Goal: Check status: Check status

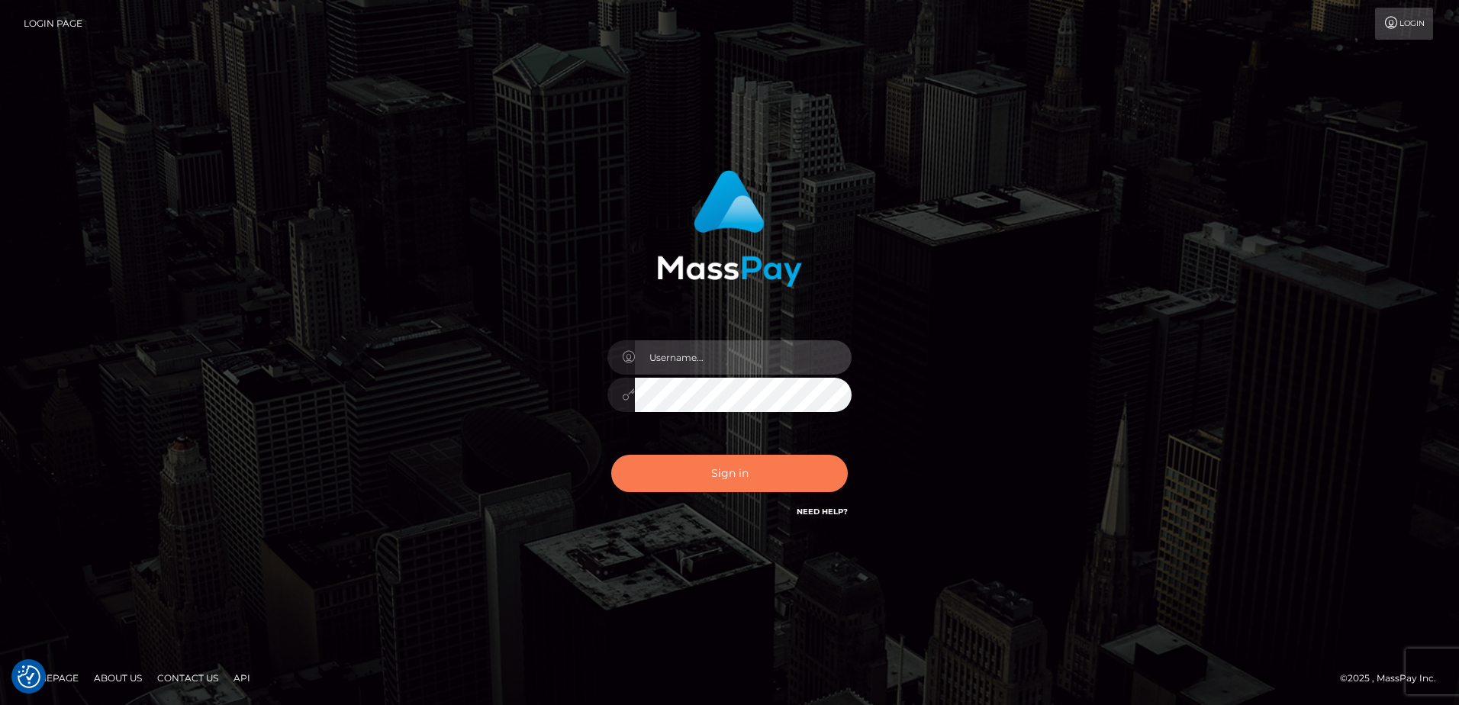
type input "Dan"
click at [704, 488] on button "Sign in" at bounding box center [729, 473] width 237 height 37
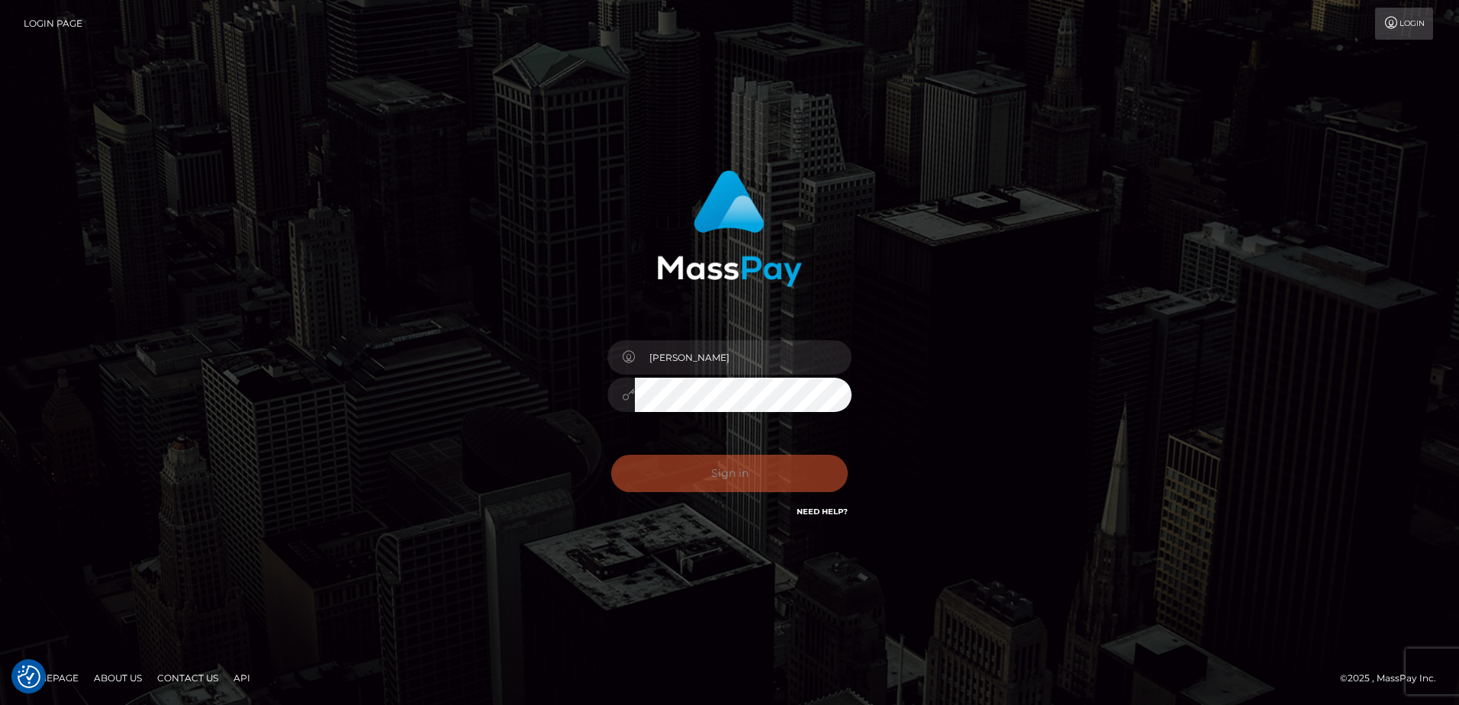
click at [391, 419] on div "Dan Sign in" at bounding box center [730, 353] width 870 height 388
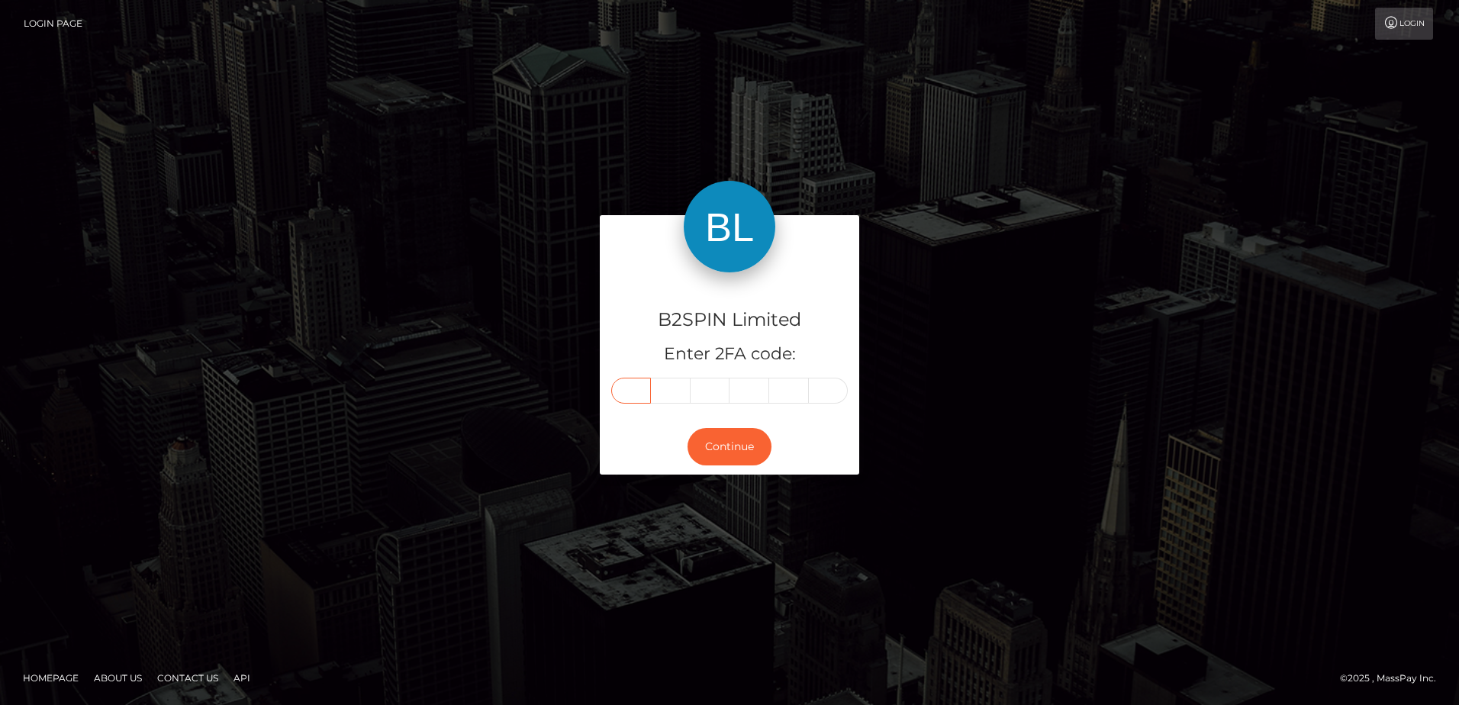
click at [638, 390] on input "text" at bounding box center [631, 391] width 40 height 26
type input "6"
type input "7"
type input "5"
type input "7"
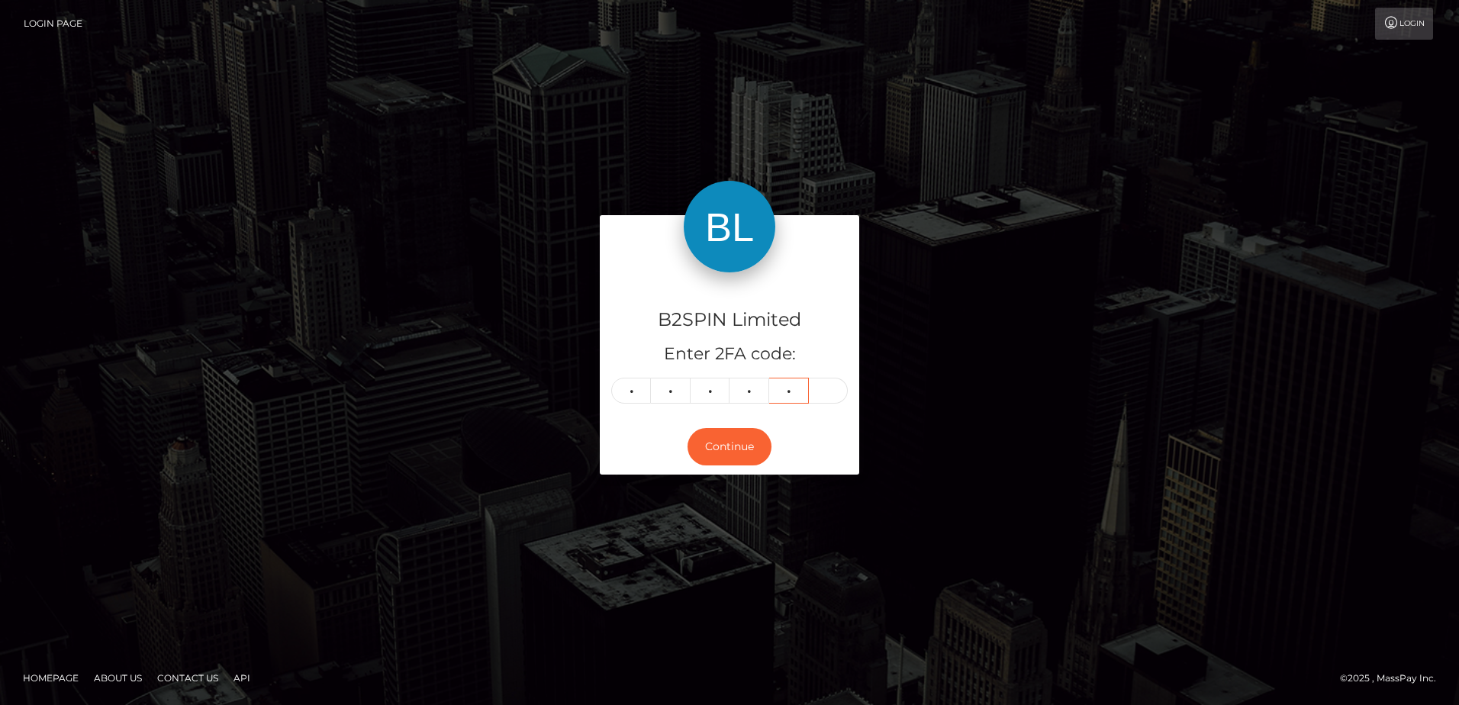
type input "0"
type input "9"
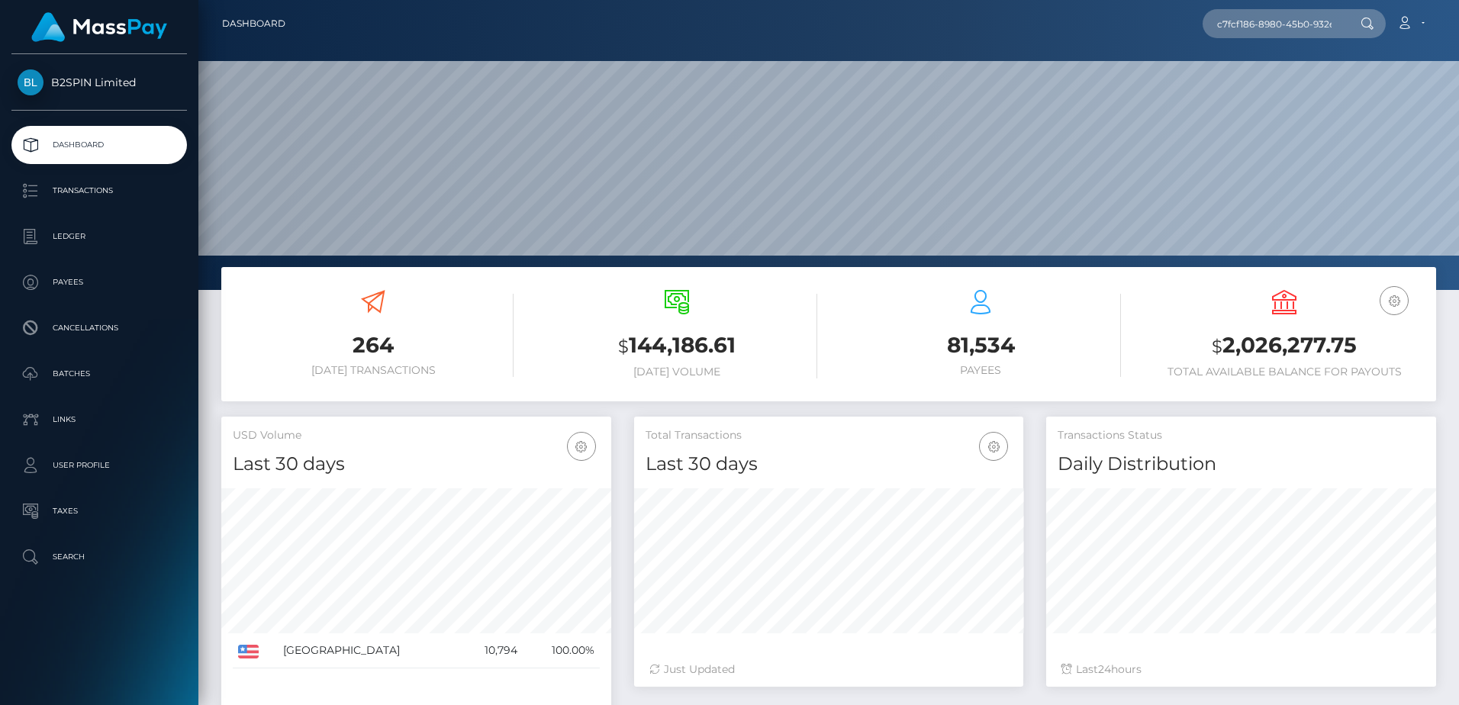
scroll to position [271, 389]
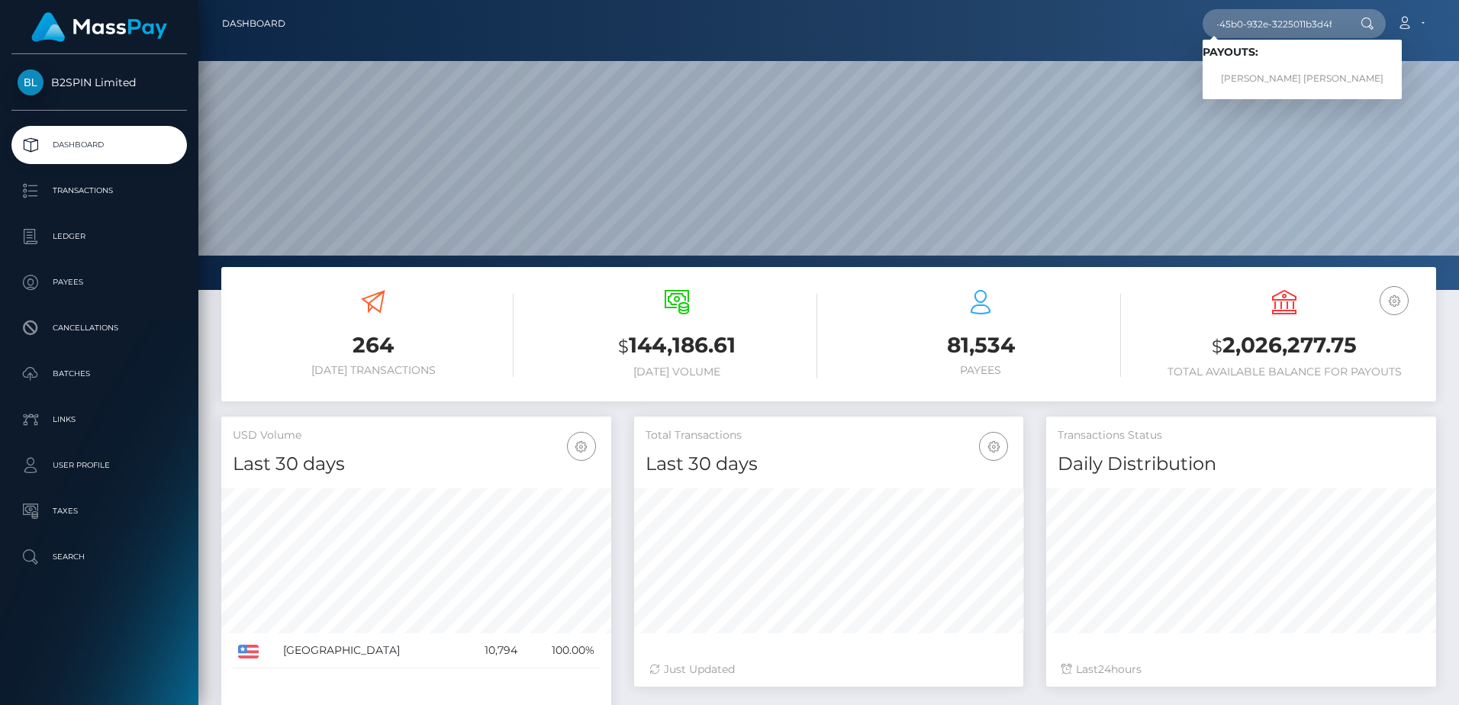
type input "c7fcf186-8980-45b0-932e-3225011b3d4f"
click at [1257, 75] on link "[PERSON_NAME] [PERSON_NAME]" at bounding box center [1302, 79] width 199 height 28
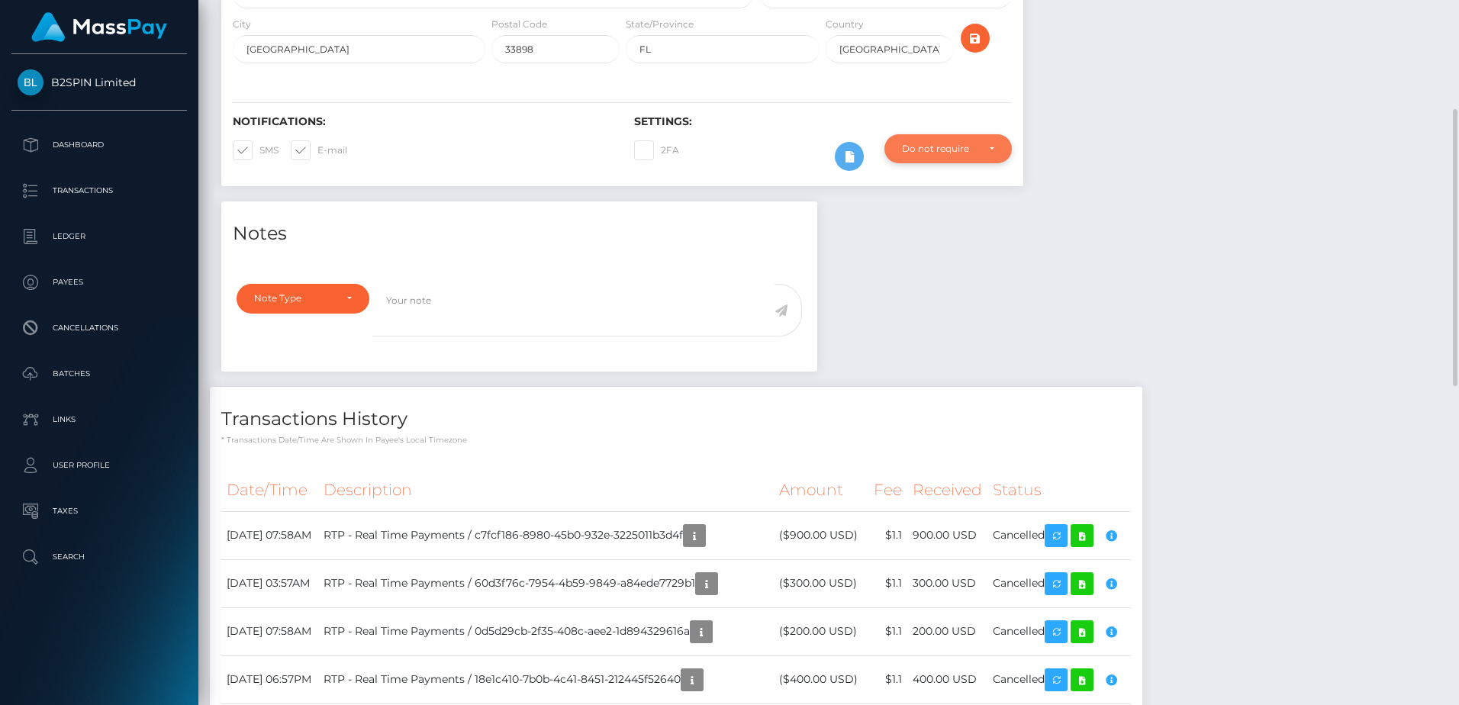
scroll to position [404, 0]
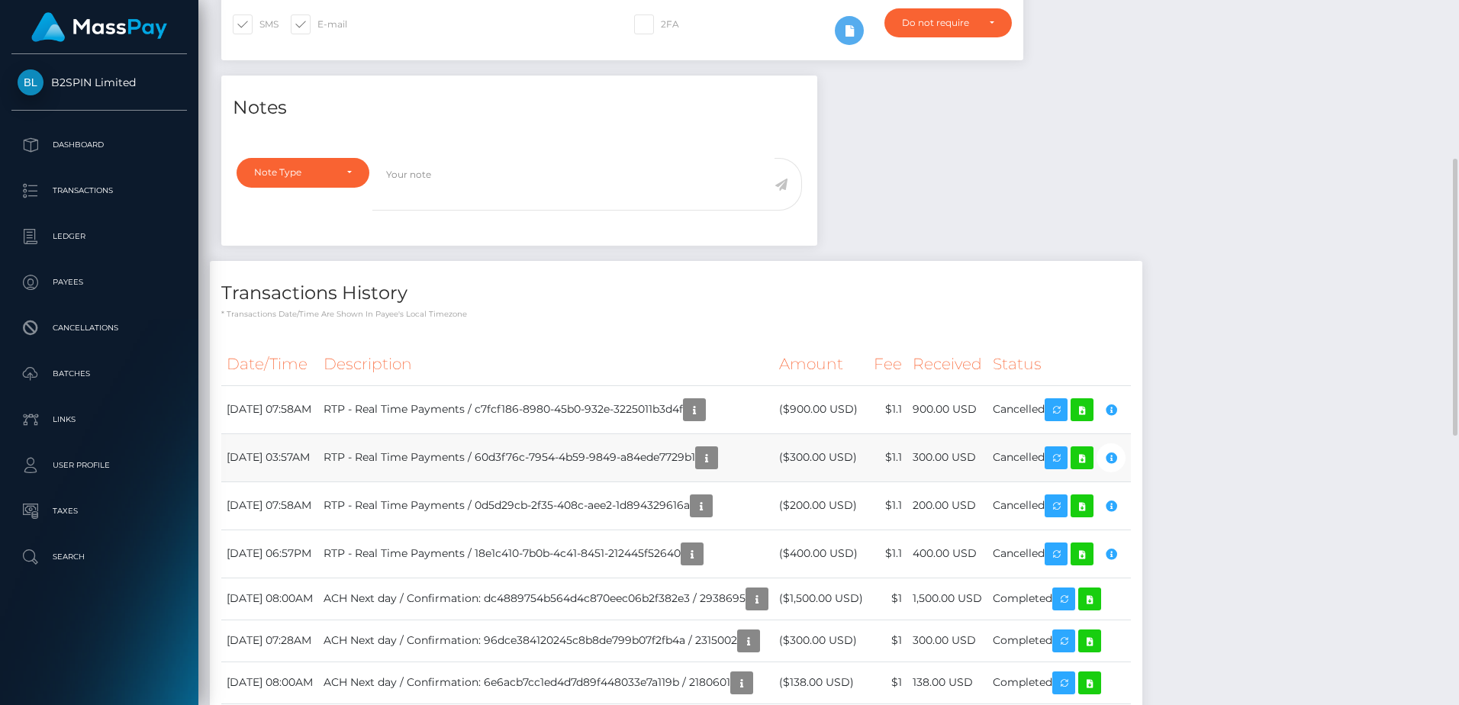
click at [907, 481] on td "$1.1" at bounding box center [887, 457] width 39 height 48
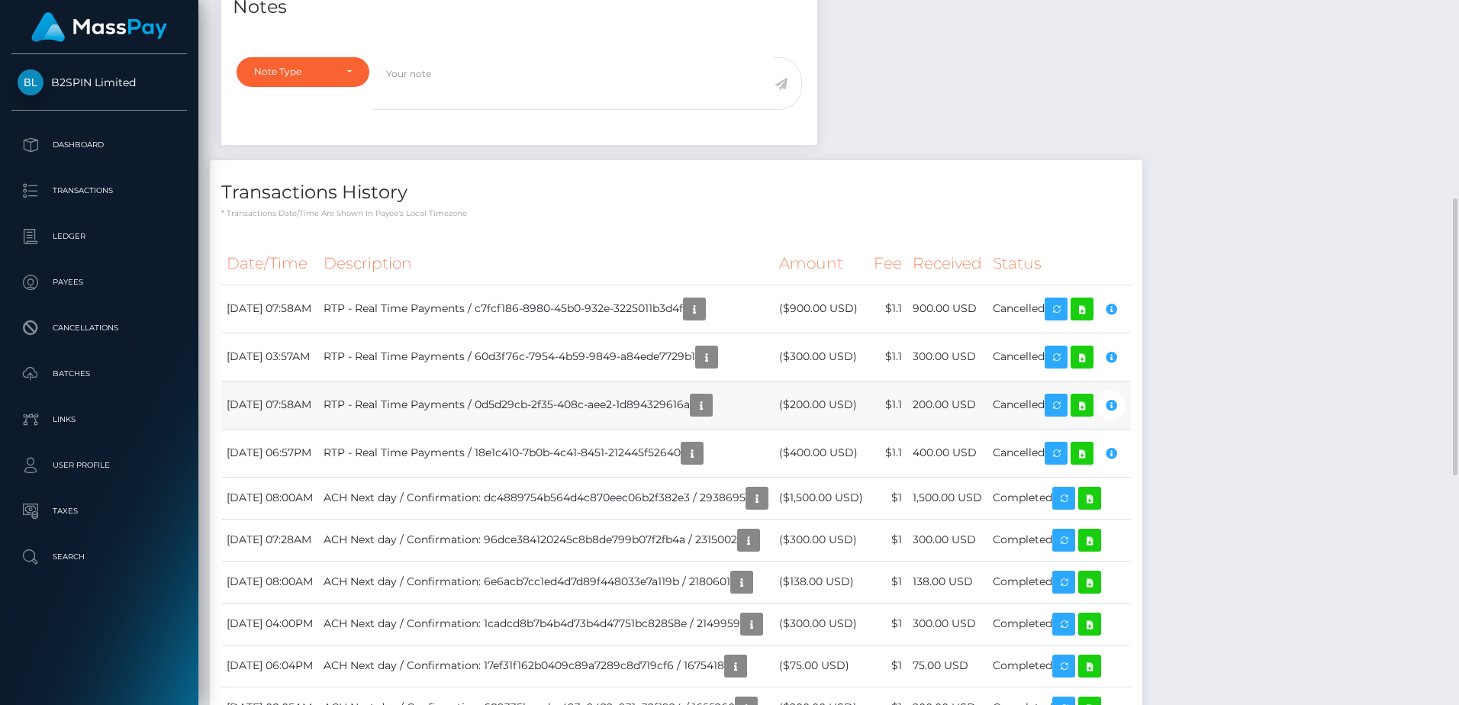
scroll to position [183, 389]
click at [473, 452] on td "RTP - Real Time Payments / 18e1c410-7b0b-4c41-8451-212445f52640" at bounding box center [546, 453] width 456 height 48
click at [522, 429] on td "RTP - Real Time Payments / 0d5d29cb-2f35-408c-aee2-1d894329616a" at bounding box center [546, 405] width 456 height 48
drag, startPoint x: 384, startPoint y: 381, endPoint x: 407, endPoint y: 374, distance: 24.6
click at [318, 381] on td "September 21, 2025 03:57AM" at bounding box center [269, 357] width 97 height 48
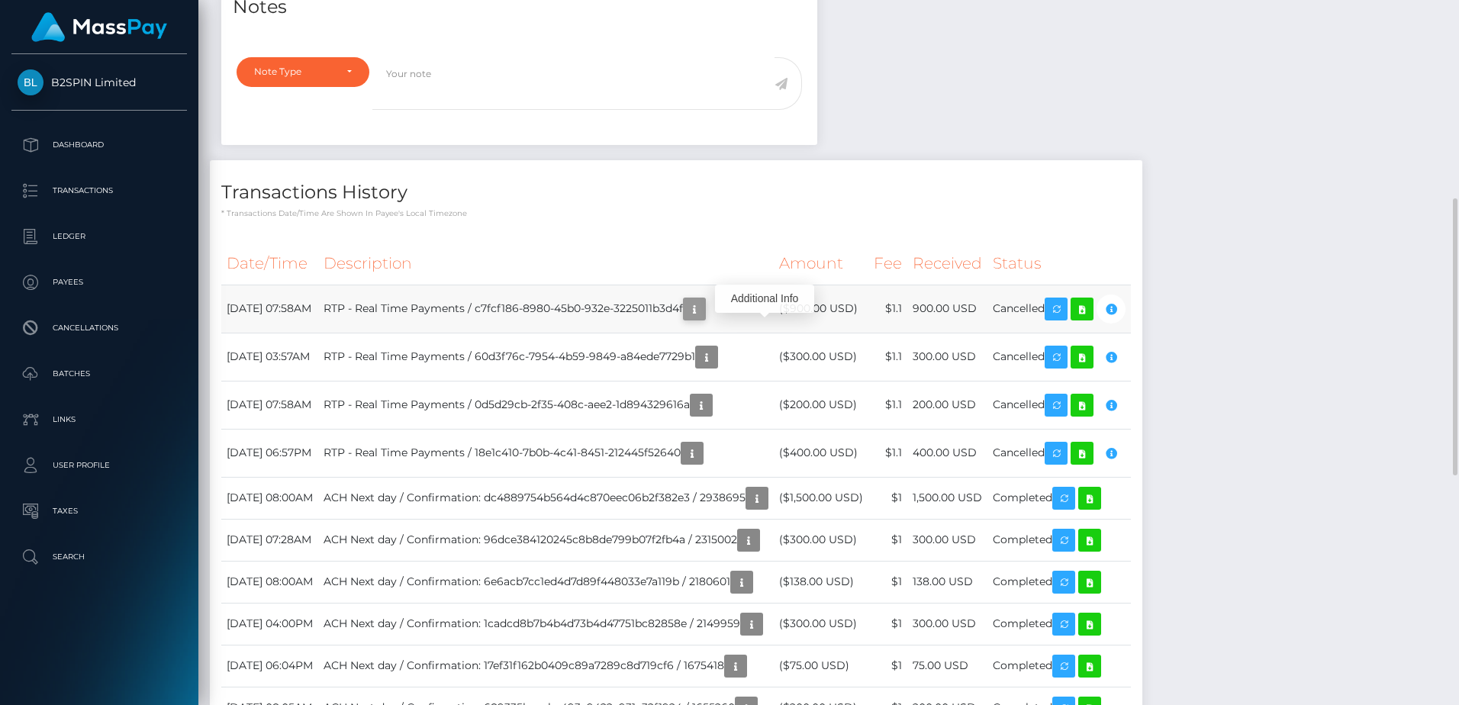
click at [704, 319] on icon "button" at bounding box center [694, 309] width 18 height 19
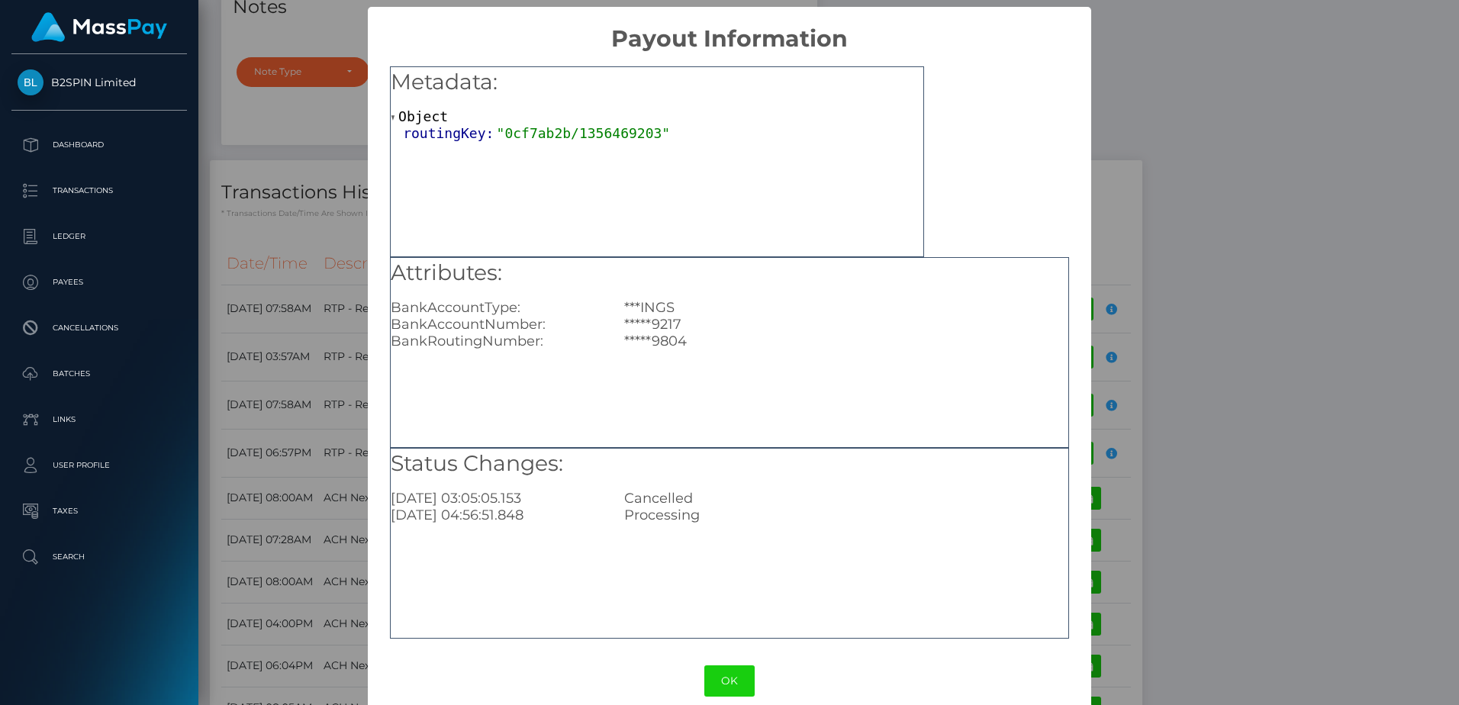
click at [317, 454] on div "× Payout Information Metadata: Object routingKey: "0cf7ab2b/1356469203" Attribu…" at bounding box center [729, 352] width 1459 height 705
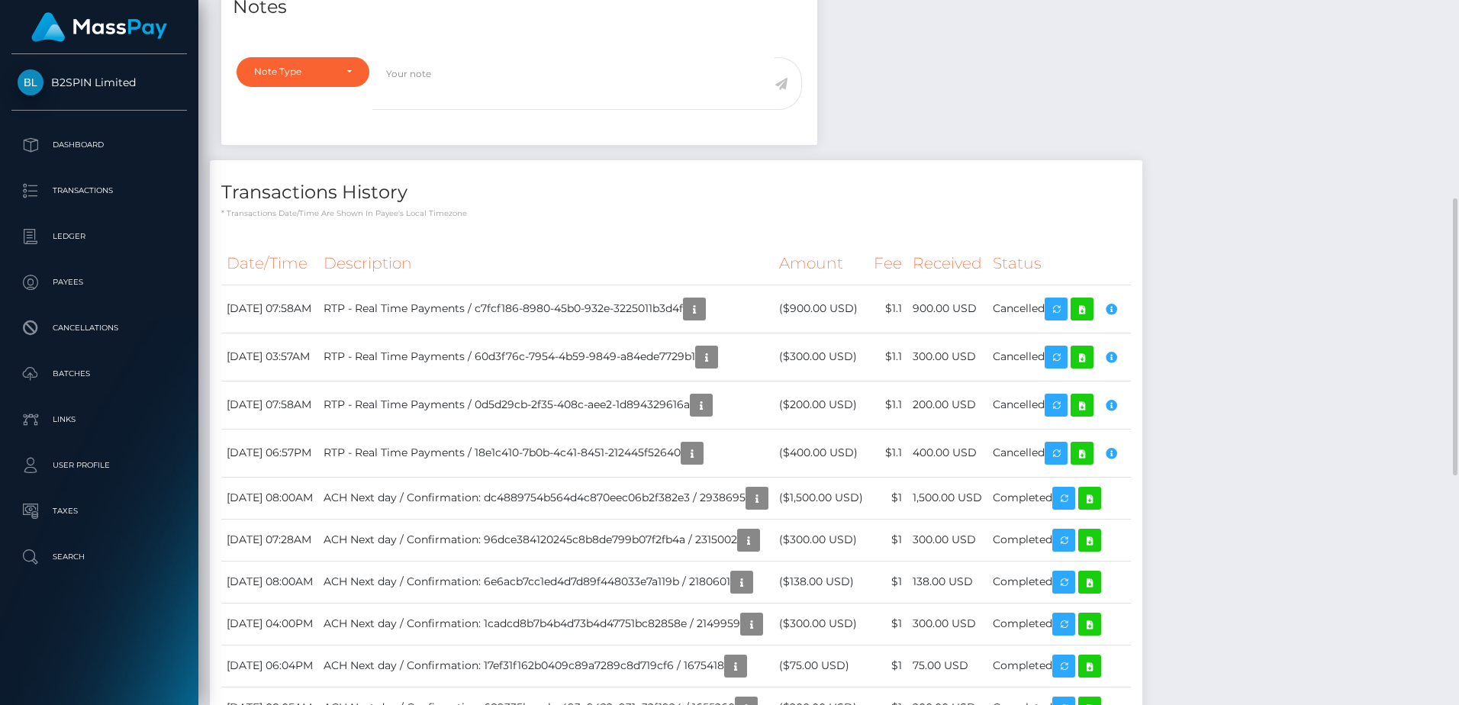
click at [464, 253] on div "Date/Time Description Amount Fee Received Status" at bounding box center [676, 703] width 932 height 944
